Goal: Task Accomplishment & Management: Use online tool/utility

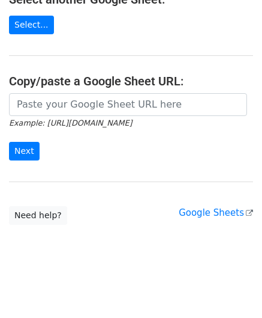
scroll to position [157, 0]
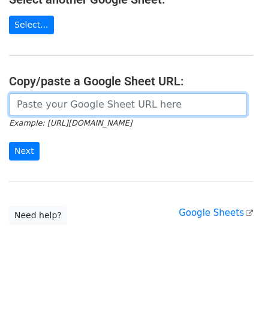
click at [46, 103] on input "url" at bounding box center [128, 104] width 238 height 23
paste input "[URL][DOMAIN_NAME]"
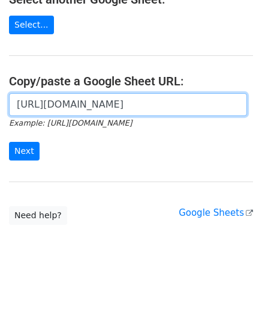
scroll to position [0, 255]
type input "[URL][DOMAIN_NAME]"
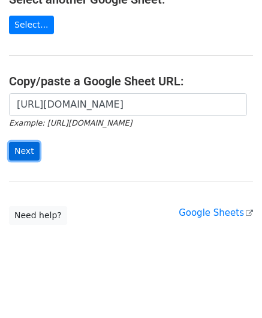
click at [25, 150] on input "Next" at bounding box center [24, 151] width 31 height 19
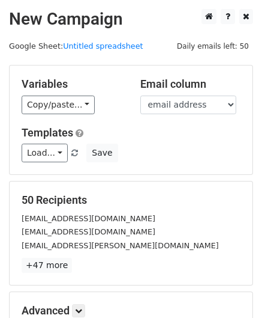
scroll to position [147, 0]
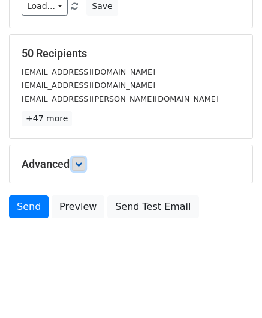
click at [79, 162] on icon at bounding box center [78, 163] width 7 height 7
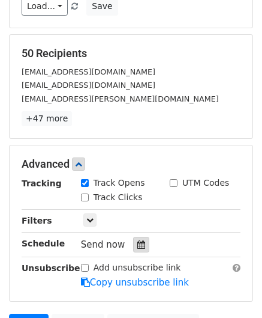
click at [138, 240] on icon at bounding box center [142, 244] width 8 height 8
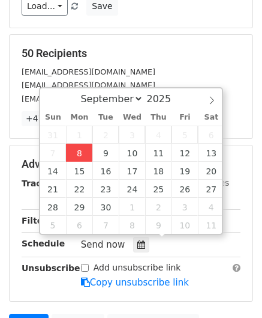
type input "2025-09-08 12:00"
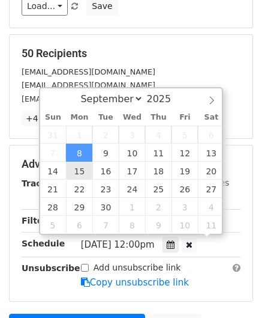
scroll to position [0, 0]
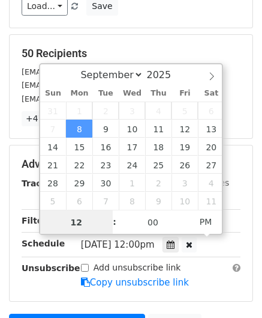
paste input "Hour"
type input "2"
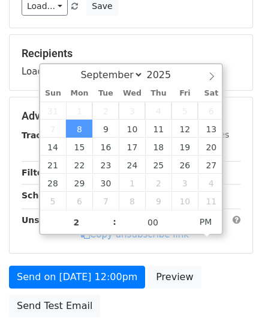
type input "2025-09-08 14:00"
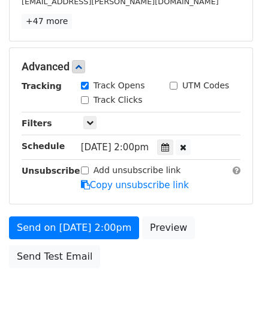
scroll to position [292, 0]
